Goal: Task Accomplishment & Management: Manage account settings

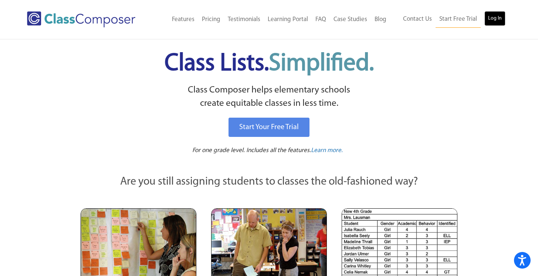
click at [496, 18] on link "Log In" at bounding box center [494, 18] width 21 height 15
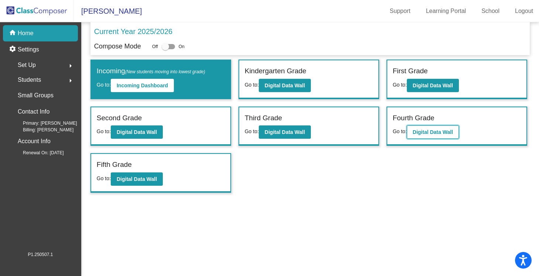
click at [428, 131] on b "Digital Data Wall" at bounding box center [433, 132] width 40 height 6
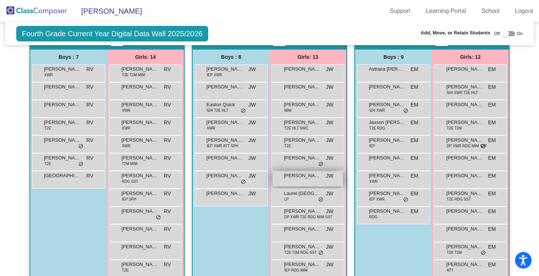
scroll to position [198, 0]
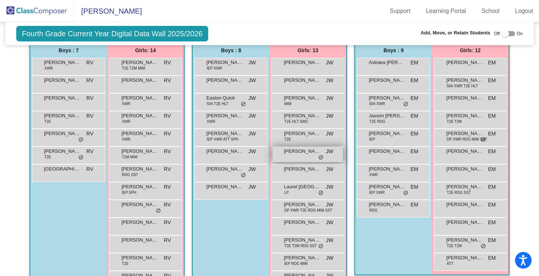
click at [296, 154] on div "[PERSON_NAME] [PERSON_NAME] lock do_not_disturb_alt" at bounding box center [308, 154] width 71 height 15
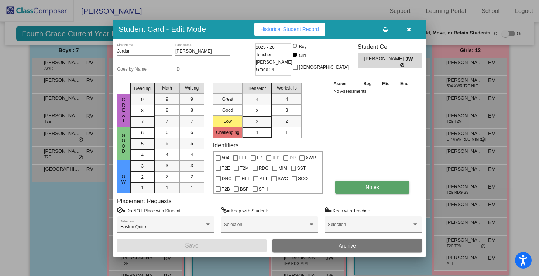
click at [370, 186] on span "Notes" at bounding box center [373, 187] width 14 height 6
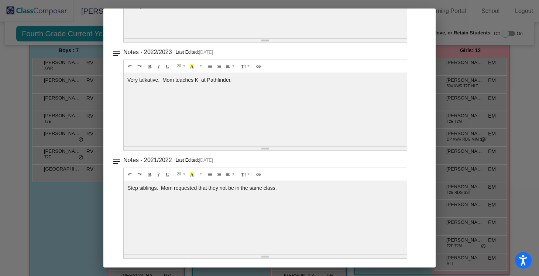
scroll to position [0, 0]
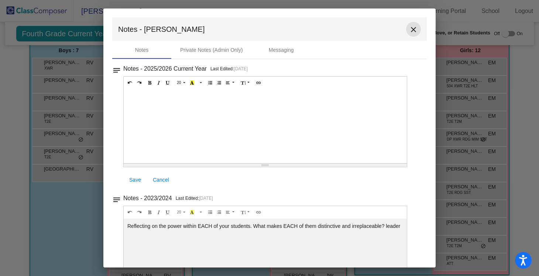
click at [409, 31] on mat-icon "close" at bounding box center [413, 29] width 9 height 9
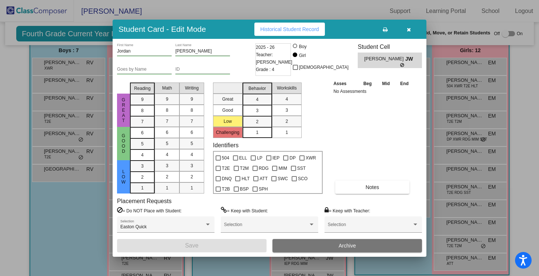
click at [409, 31] on icon "button" at bounding box center [409, 29] width 4 height 5
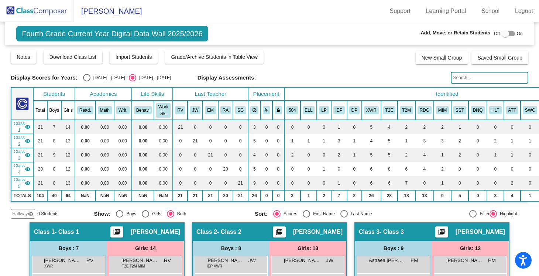
click at [35, 10] on img at bounding box center [37, 11] width 74 height 22
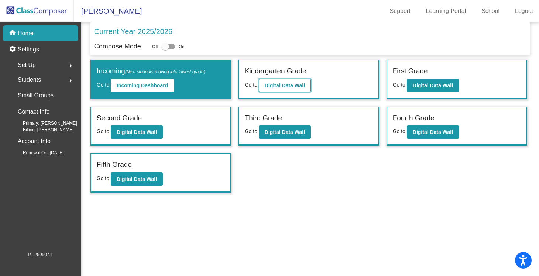
click at [281, 84] on b "Digital Data Wall" at bounding box center [285, 85] width 40 height 6
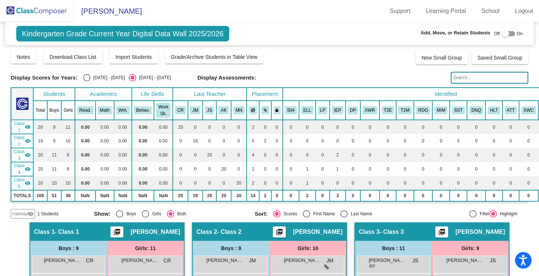
click at [23, 215] on span "Hallway" at bounding box center [20, 213] width 16 height 7
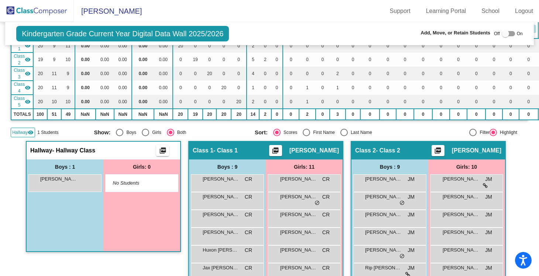
scroll to position [65, 0]
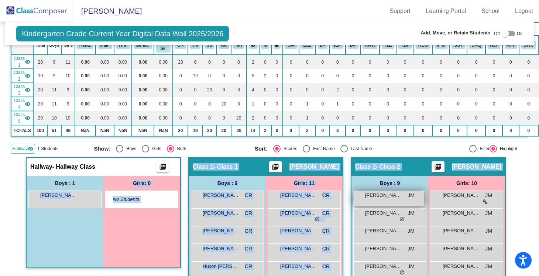
drag, startPoint x: 89, startPoint y: 202, endPoint x: 418, endPoint y: 202, distance: 328.9
click at [219, 157] on div "Class 1 - Class 1 picture_as_pdf [PERSON_NAME] Add Student First Name Last Name…" at bounding box center [265, 273] width 155 height 233
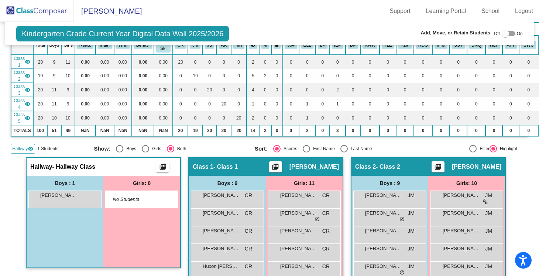
click at [509, 32] on div at bounding box center [508, 33] width 13 height 5
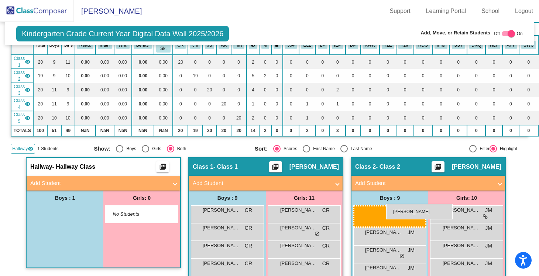
drag, startPoint x: 59, startPoint y: 215, endPoint x: 385, endPoint y: 204, distance: 326.5
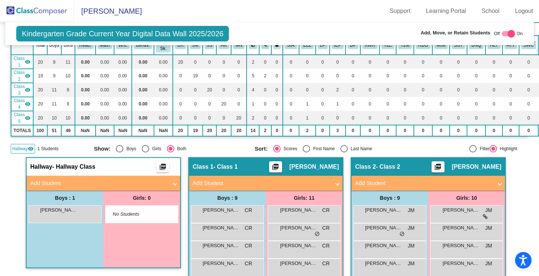
click at [503, 33] on div at bounding box center [508, 33] width 13 height 5
checkbox input "false"
